Goal: Check status: Check status

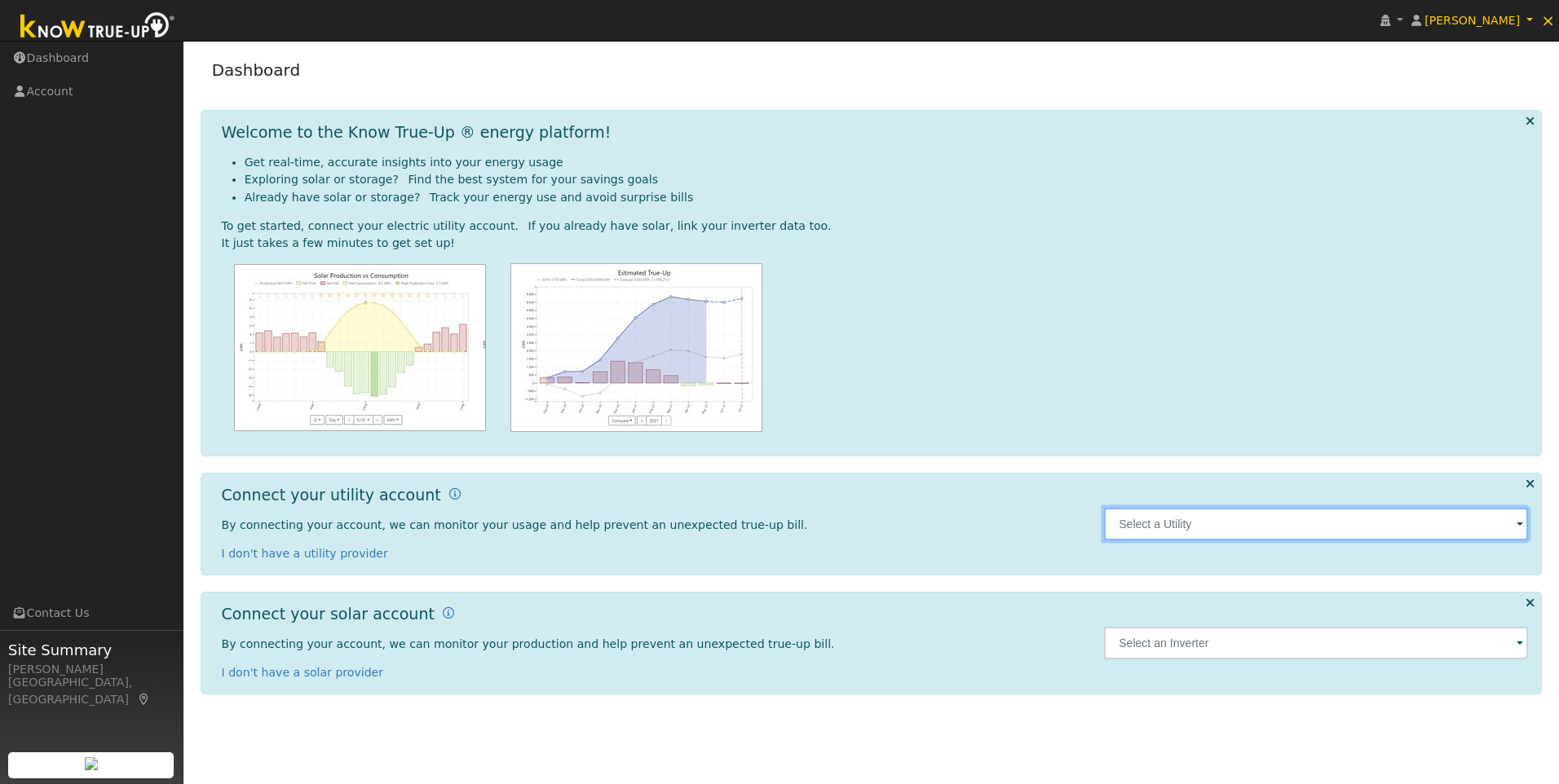
click at [1163, 534] on input "text" at bounding box center [1316, 524] width 424 height 33
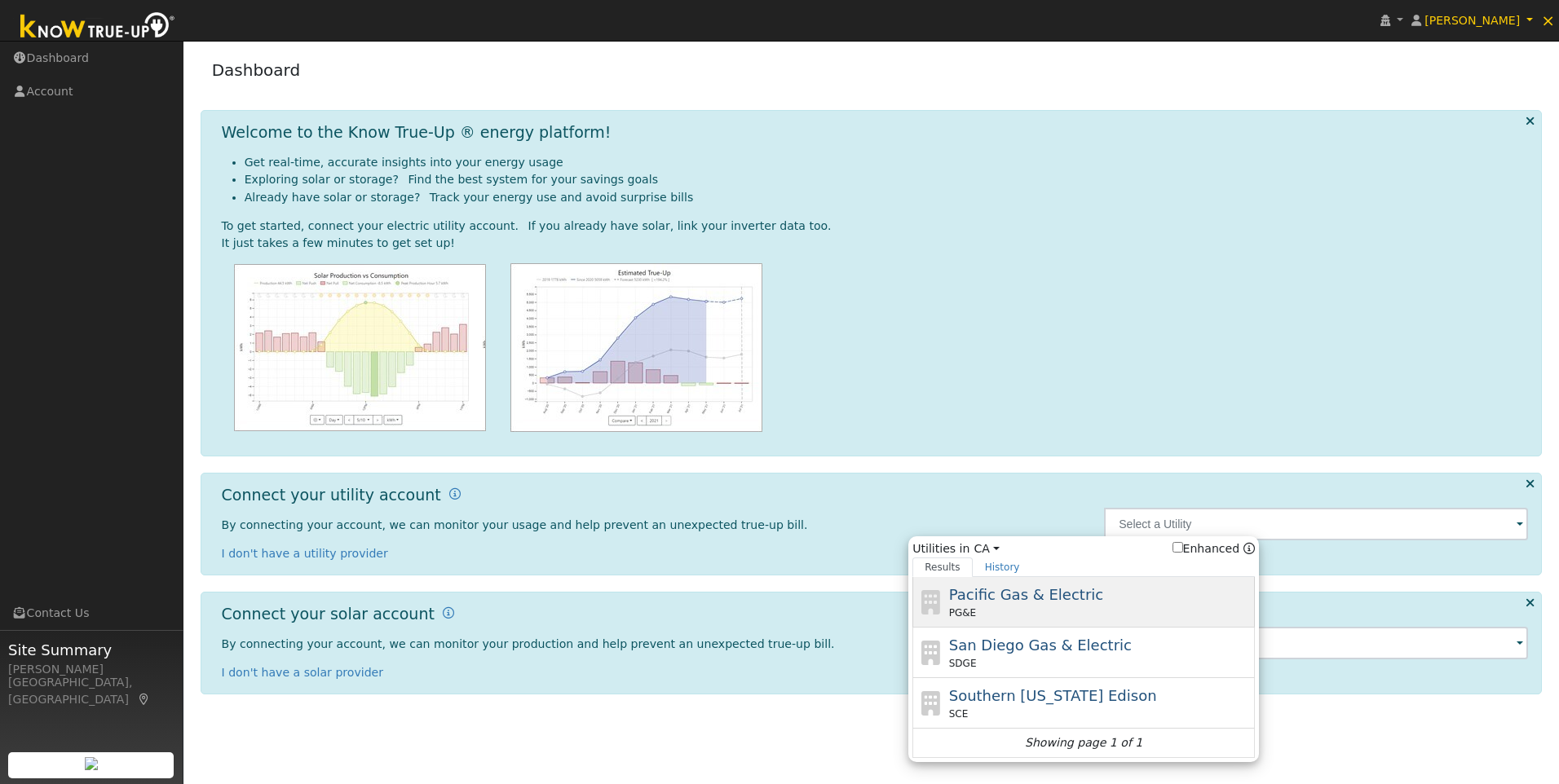
click at [1014, 608] on div "PG&E" at bounding box center [1100, 612] width 303 height 15
type input "PG&E"
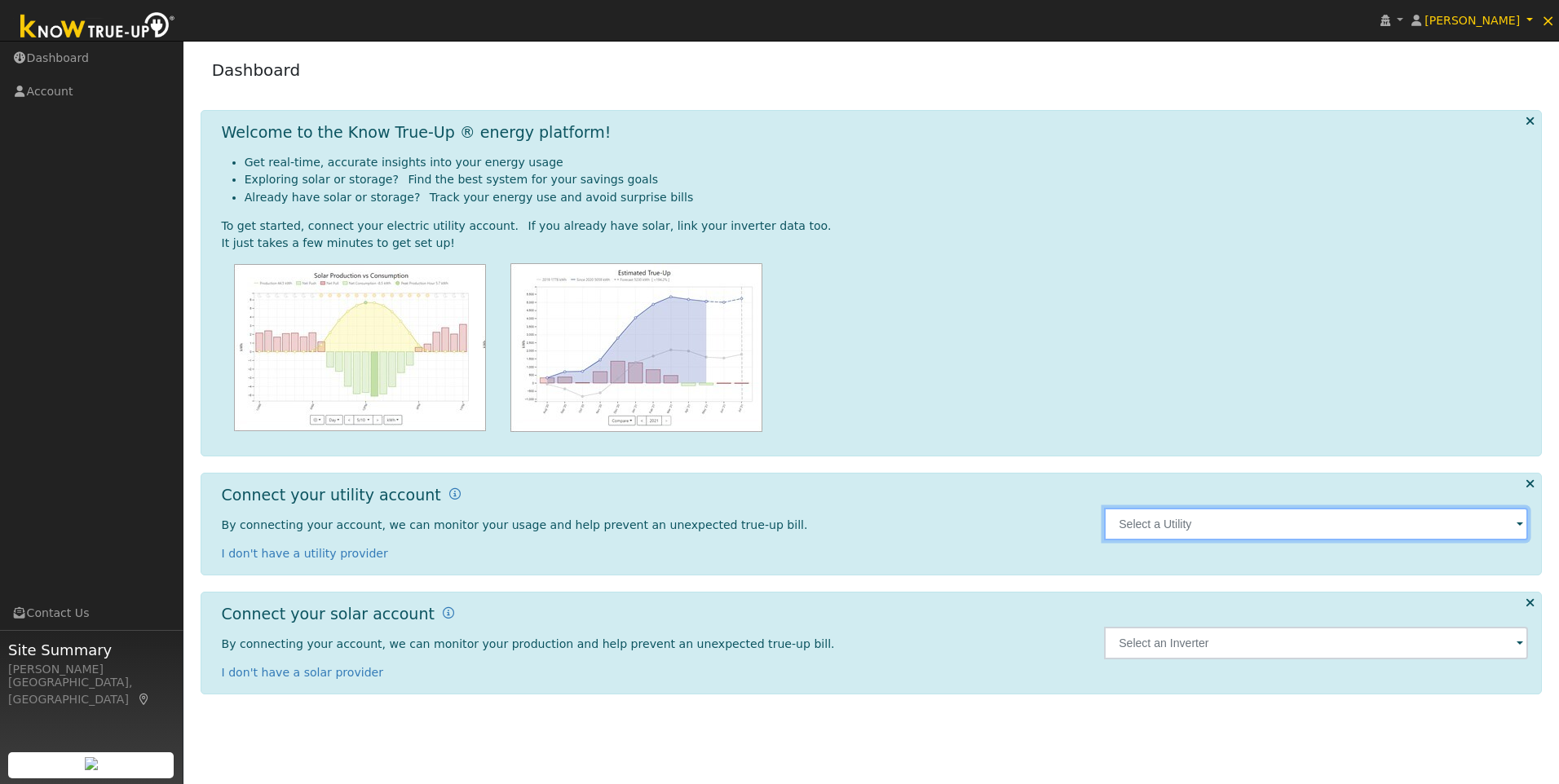
click at [1242, 527] on input "text" at bounding box center [1316, 524] width 424 height 33
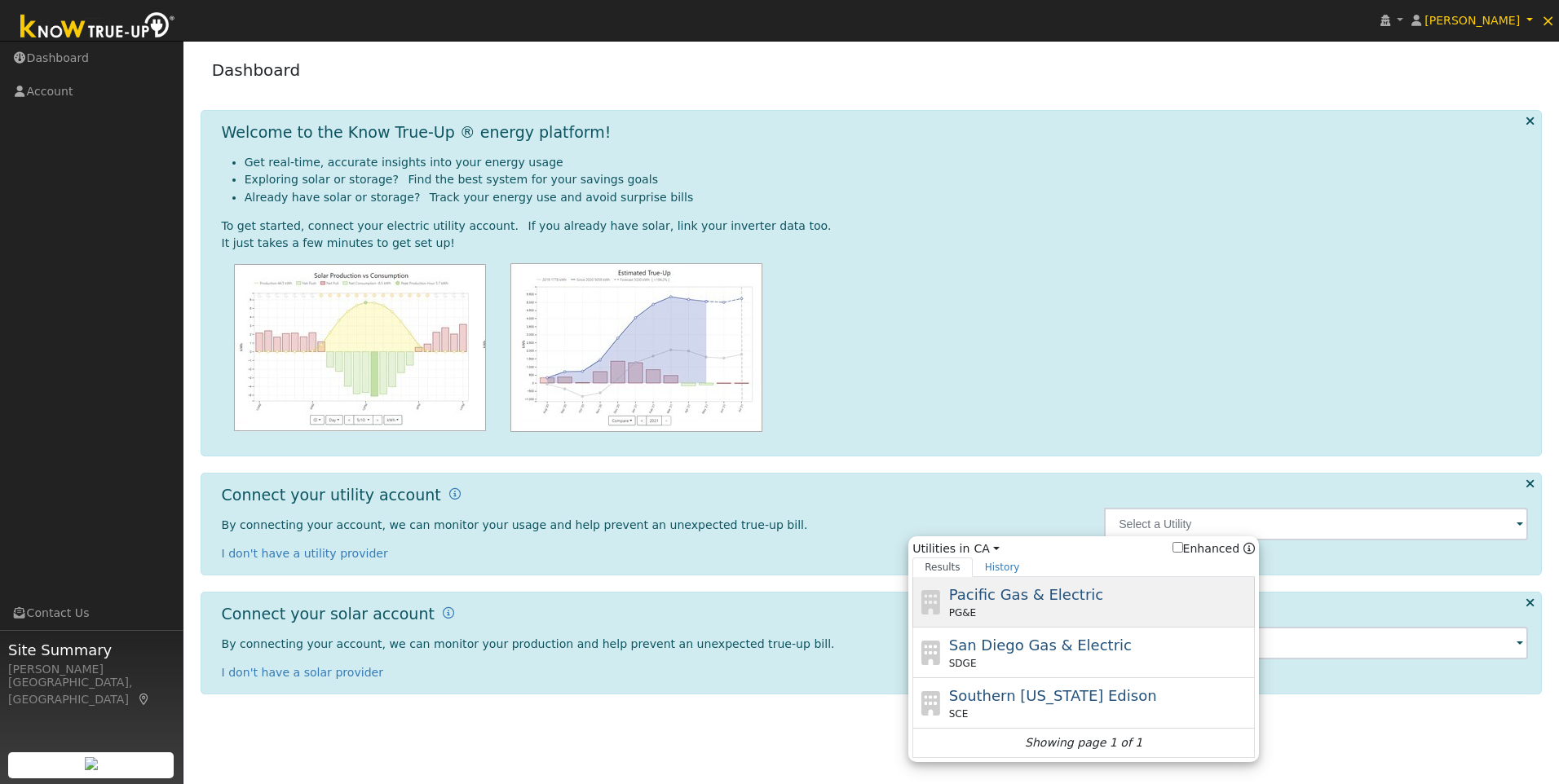
click at [985, 605] on div "Pacific Gas & Electric PG&E" at bounding box center [1100, 602] width 303 height 37
type input "PG&E"
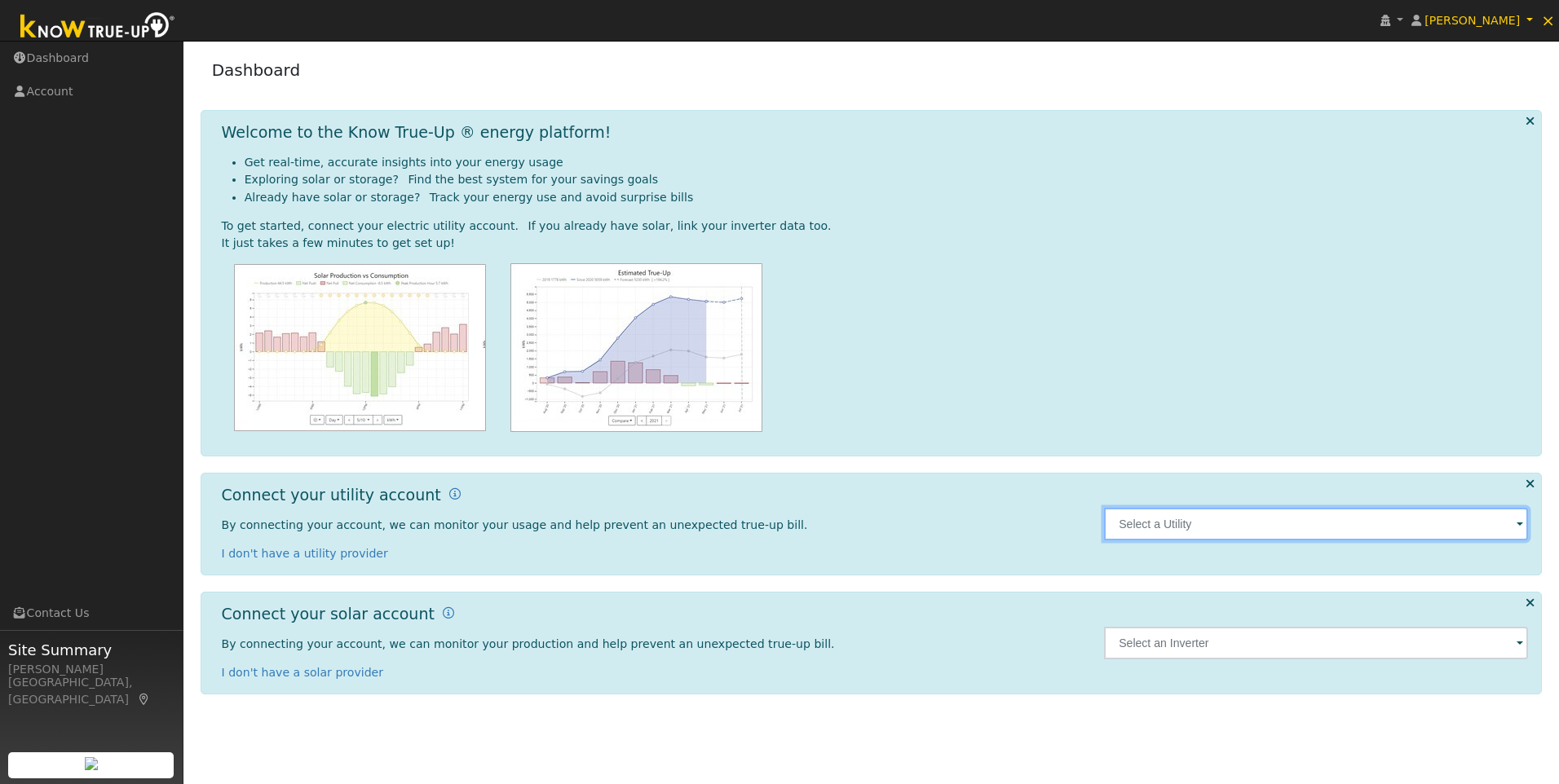
click at [1156, 529] on input "text" at bounding box center [1316, 524] width 424 height 33
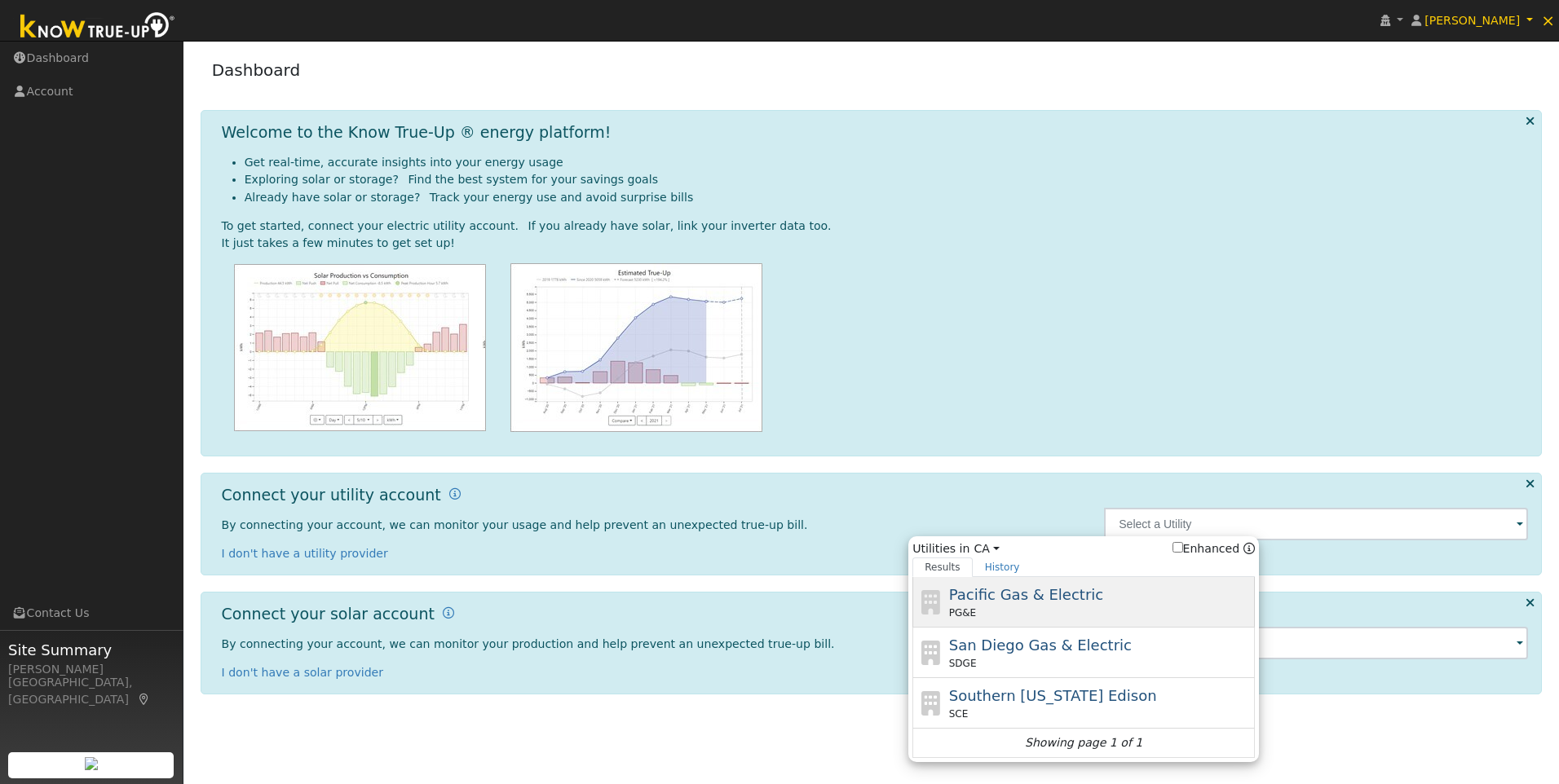
click at [1055, 611] on div "PG&E" at bounding box center [1100, 612] width 303 height 15
type input "PG&E"
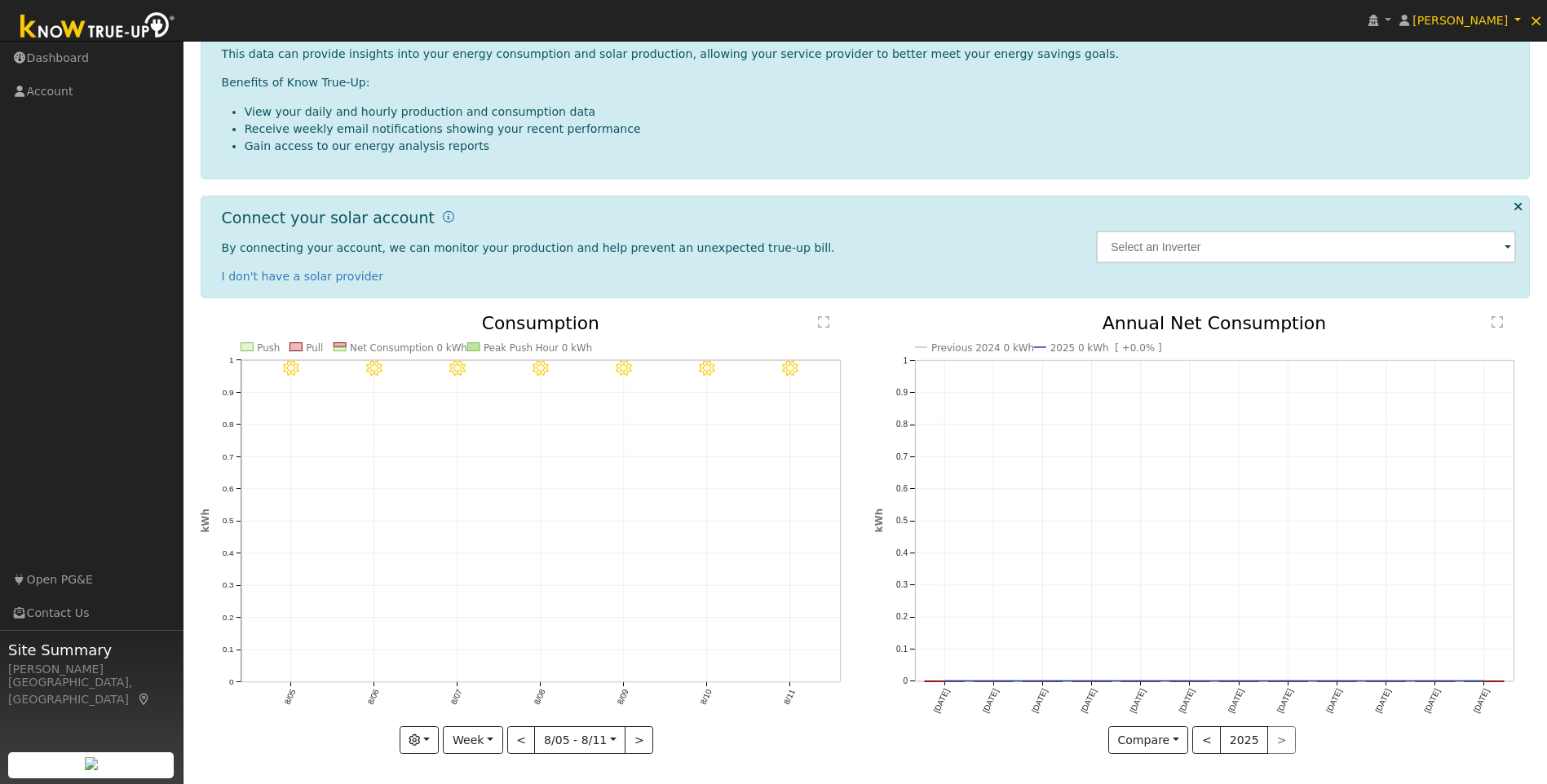
scroll to position [250, 0]
click at [479, 735] on button "Week" at bounding box center [472, 739] width 59 height 27
click at [491, 679] on link "Year" at bounding box center [500, 681] width 113 height 23
type input "2024-08-01"
